Goal: Task Accomplishment & Management: Manage account settings

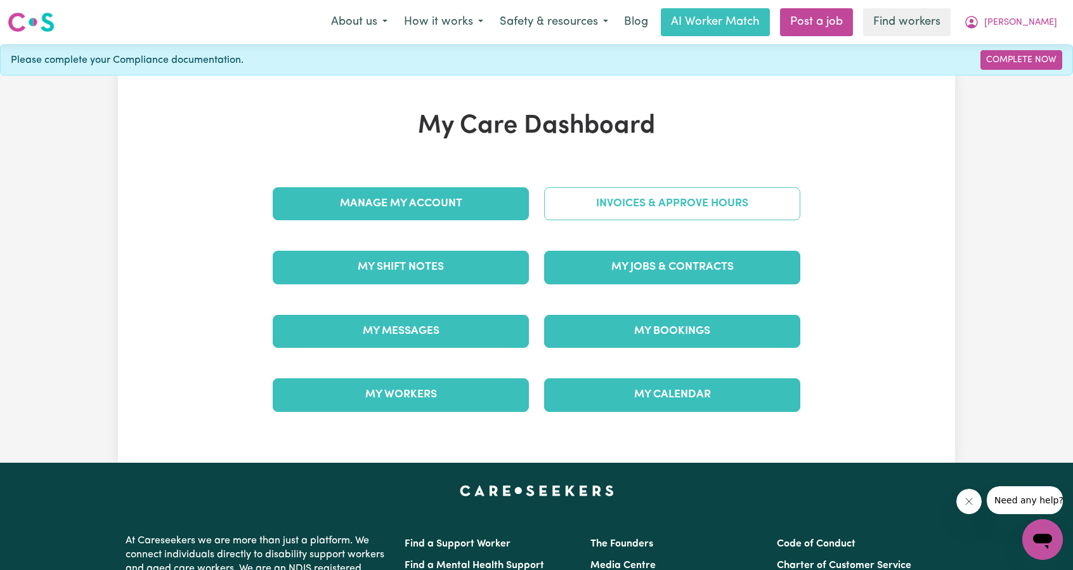
click at [620, 198] on link "Invoices & Approve Hours" at bounding box center [672, 203] width 256 height 33
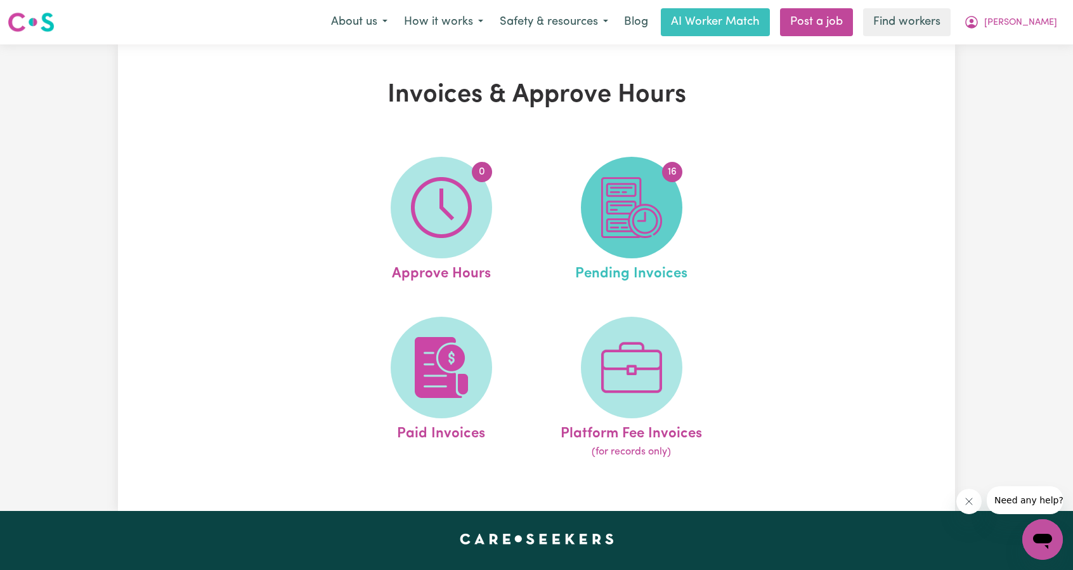
click at [609, 207] on img at bounding box center [631, 207] width 61 height 61
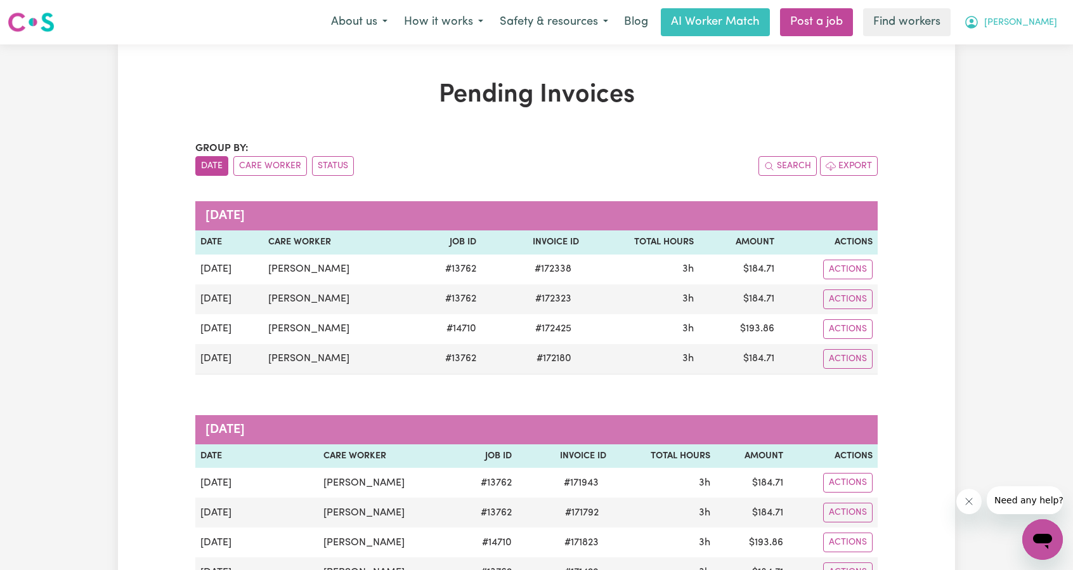
drag, startPoint x: 1035, startPoint y: 22, endPoint x: 1027, endPoint y: 34, distance: 13.7
click at [1035, 22] on span "[PERSON_NAME]" at bounding box center [1020, 23] width 73 height 14
click at [1008, 66] on link "Logout" at bounding box center [1015, 73] width 100 height 24
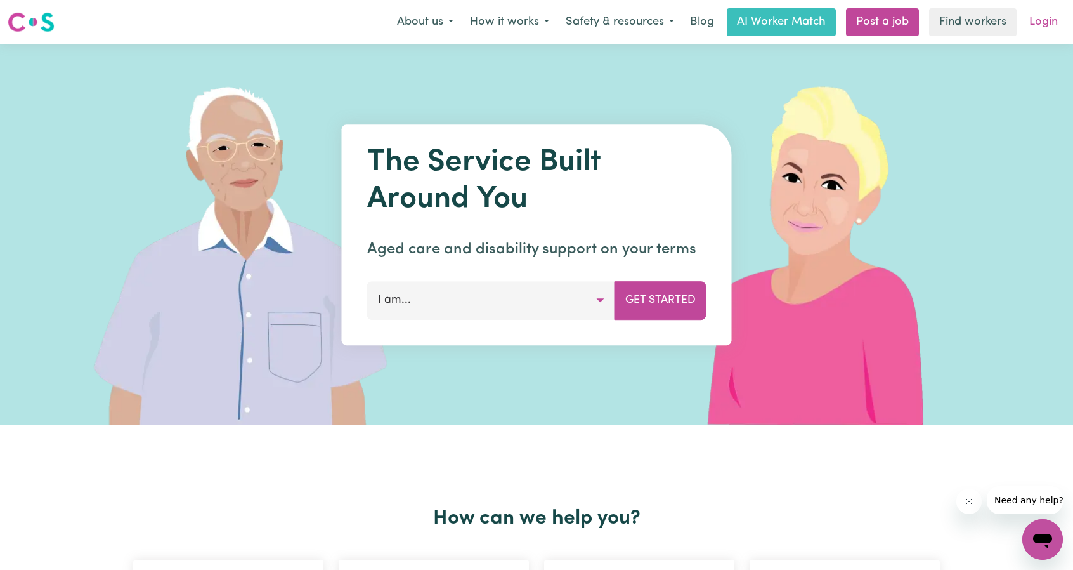
click at [1038, 29] on link "Login" at bounding box center [1044, 22] width 44 height 28
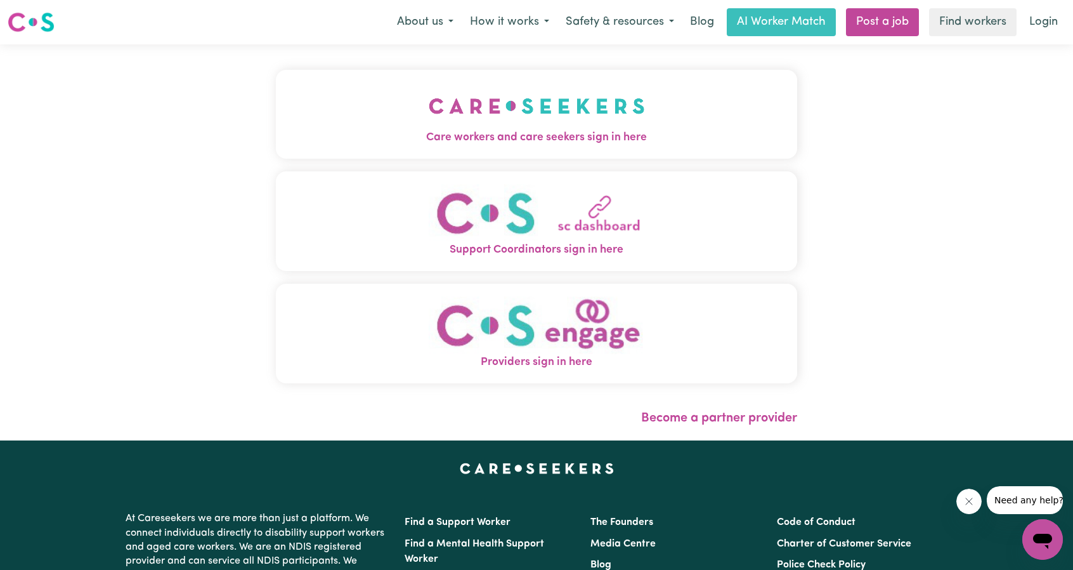
click at [439, 121] on img "Care workers and care seekers sign in here" at bounding box center [537, 105] width 216 height 47
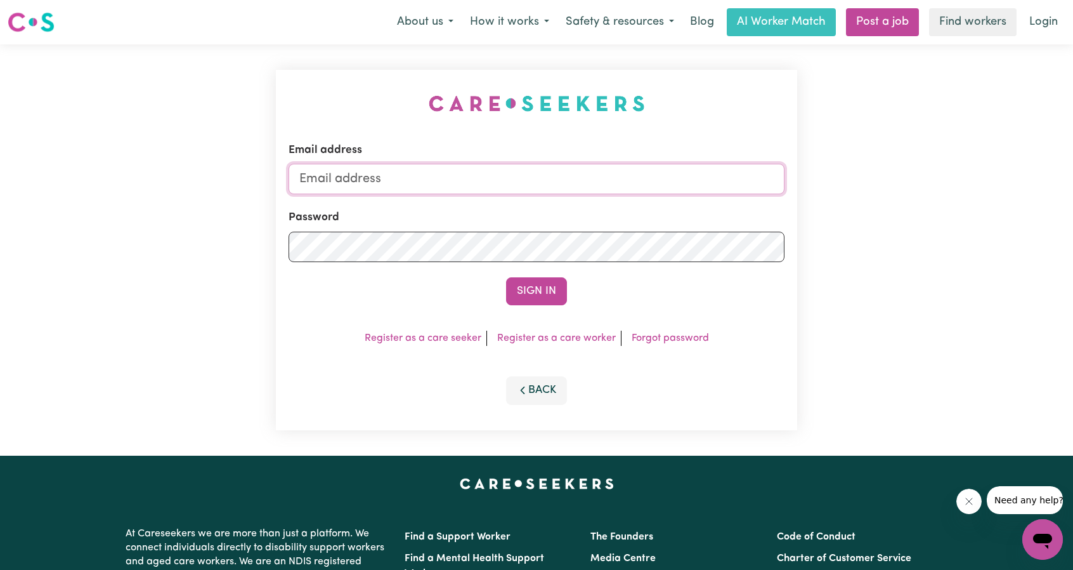
click at [591, 177] on input "Email address" at bounding box center [537, 179] width 496 height 30
drag, startPoint x: 363, startPoint y: 179, endPoint x: 639, endPoint y: 209, distance: 277.5
click at [634, 205] on form "Email address superuser~ethan@careseekers.com.au Password Sign In" at bounding box center [537, 223] width 496 height 163
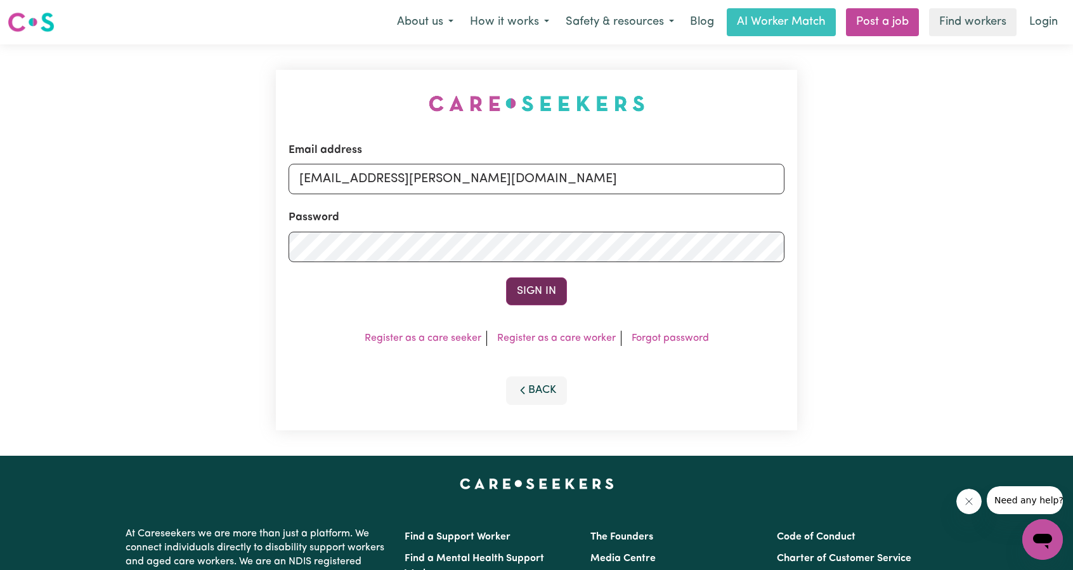
type input "superuser~tracy@harryshelp.com.au"
click at [544, 289] on button "Sign In" at bounding box center [536, 291] width 61 height 28
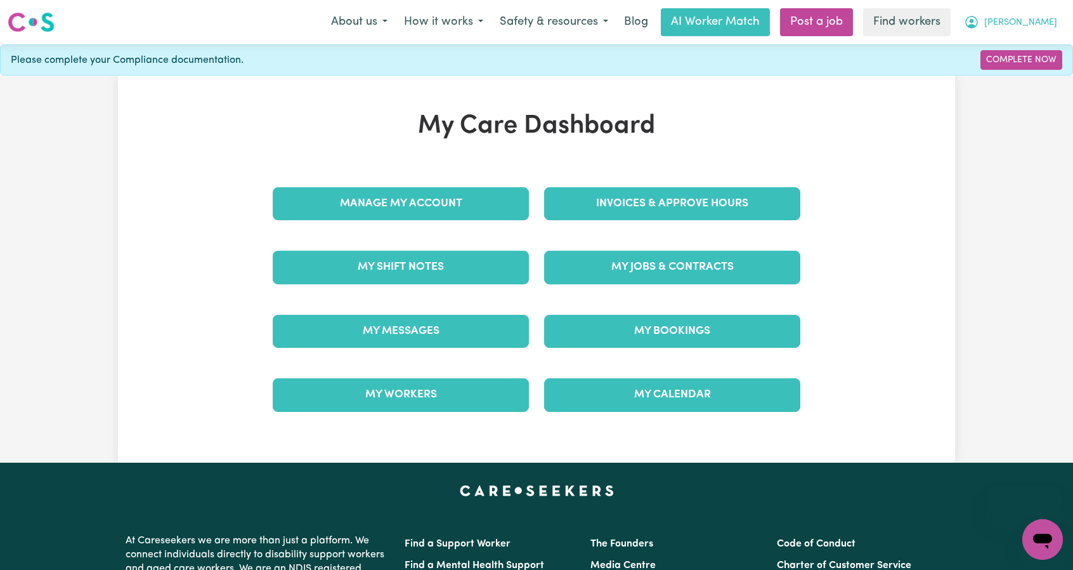
click at [1041, 23] on span "[PERSON_NAME]" at bounding box center [1020, 23] width 73 height 14
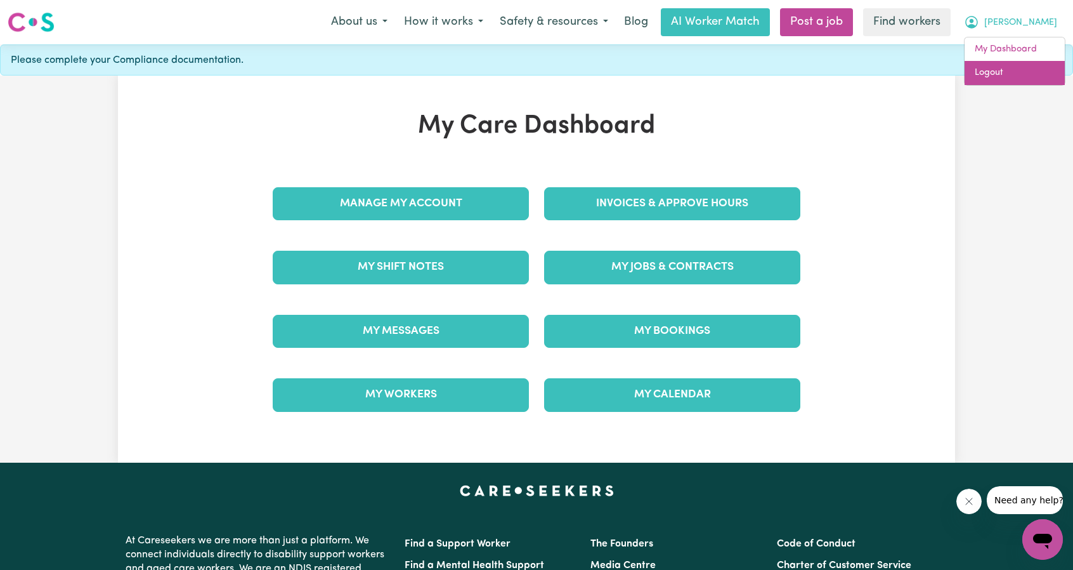
click at [1012, 70] on link "Logout" at bounding box center [1015, 73] width 100 height 24
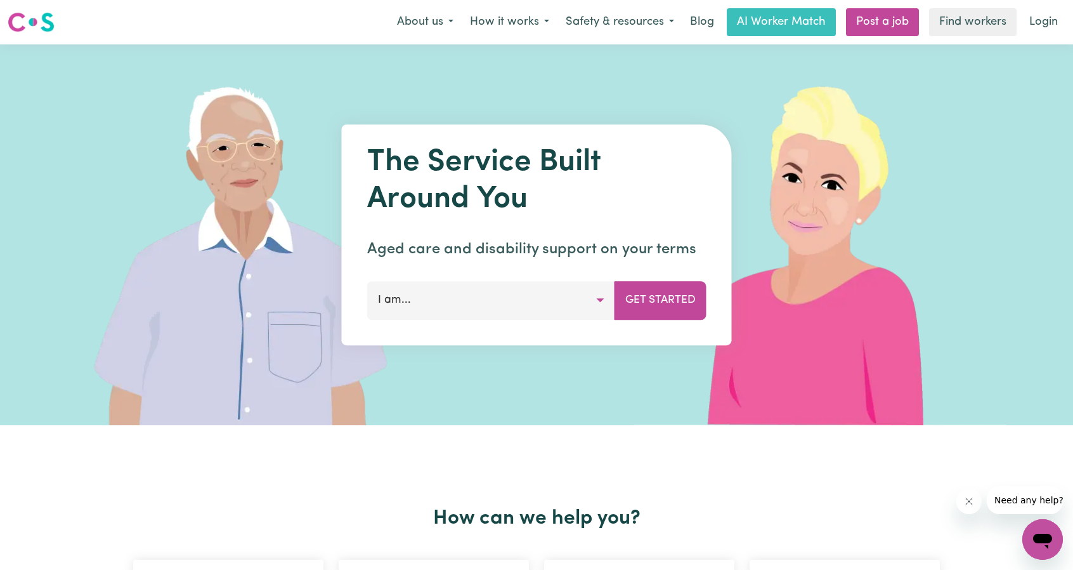
click at [1054, 17] on link "Login" at bounding box center [1044, 22] width 44 height 28
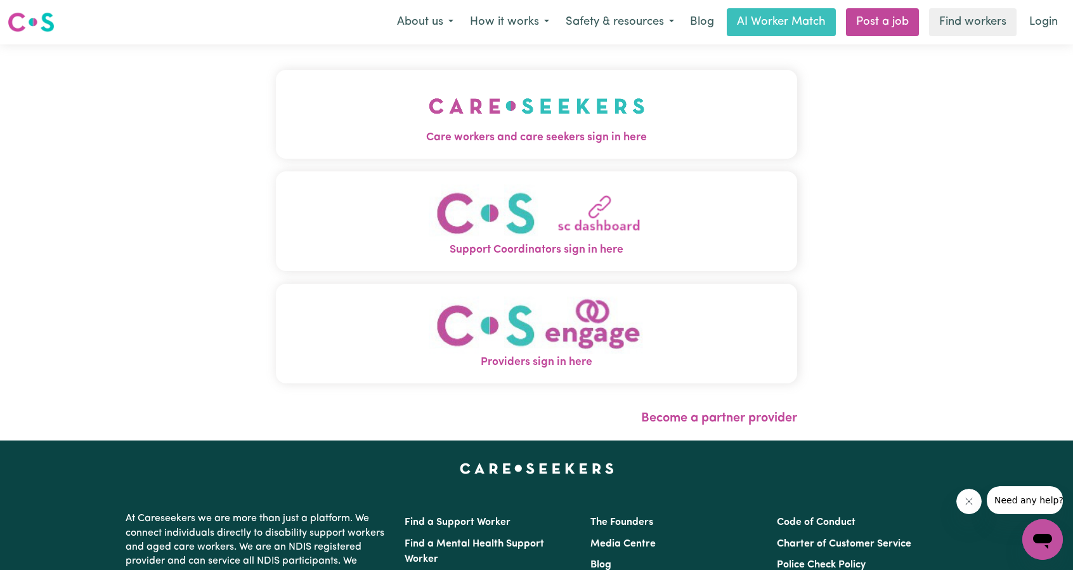
click at [420, 150] on button "Care workers and care seekers sign in here" at bounding box center [536, 114] width 521 height 89
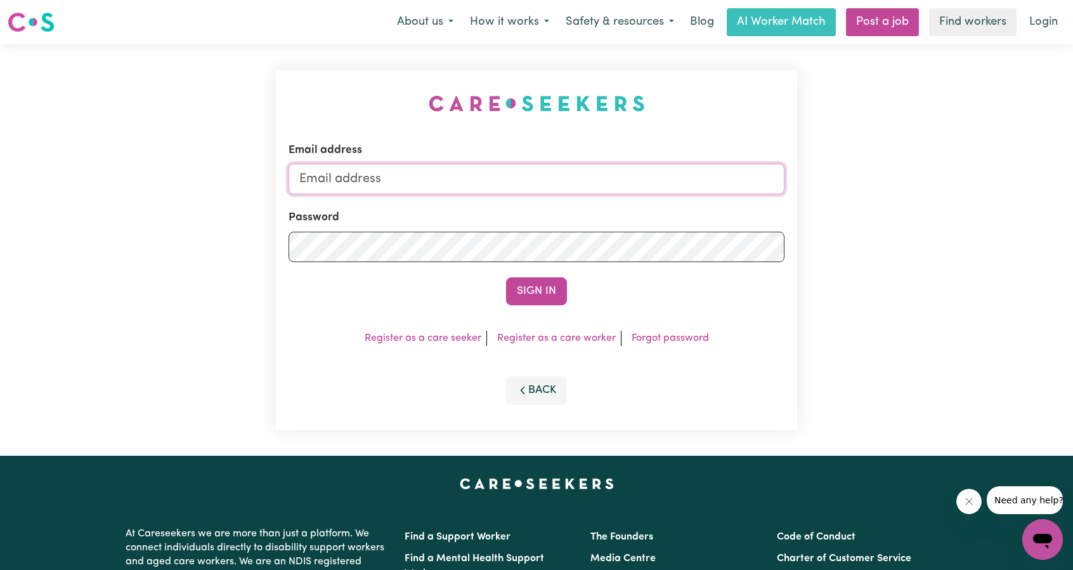
click at [491, 169] on input "Email address" at bounding box center [537, 179] width 496 height 30
drag, startPoint x: 367, startPoint y: 179, endPoint x: 605, endPoint y: 181, distance: 238.5
click at [602, 181] on input "[EMAIL_ADDRESS][PERSON_NAME][DOMAIN_NAME]" at bounding box center [537, 179] width 496 height 30
type input "superuser~[EMAIL_ADDRESS][DOMAIN_NAME]"
click at [544, 288] on button "Sign In" at bounding box center [536, 291] width 61 height 28
